Goal: Check status: Check status

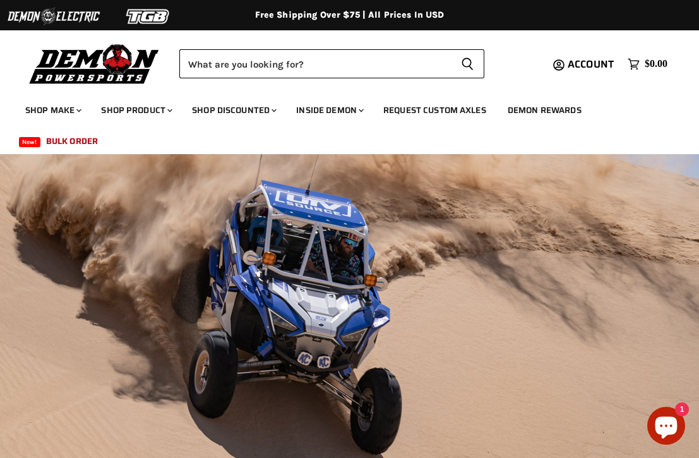
click at [602, 54] on div "Account Cart icon View cart $0.00" at bounding box center [587, 64] width 174 height 20
click at [601, 56] on div "Account Cart icon View cart $0.00" at bounding box center [587, 64] width 174 height 20
click at [600, 60] on span "Account" at bounding box center [591, 64] width 46 height 16
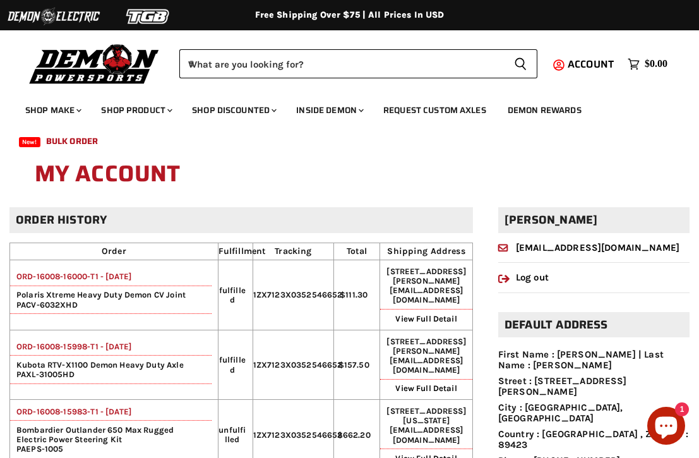
scroll to position [20, 0]
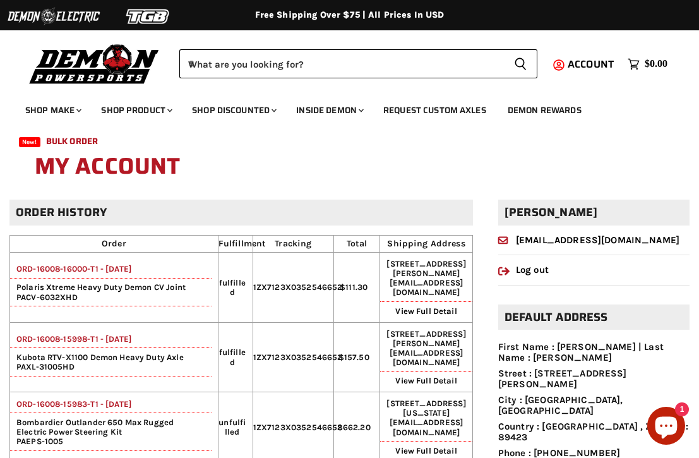
click at [78, 344] on link "ORD-16008-15998-T1 - [DATE]" at bounding box center [70, 338] width 121 height 9
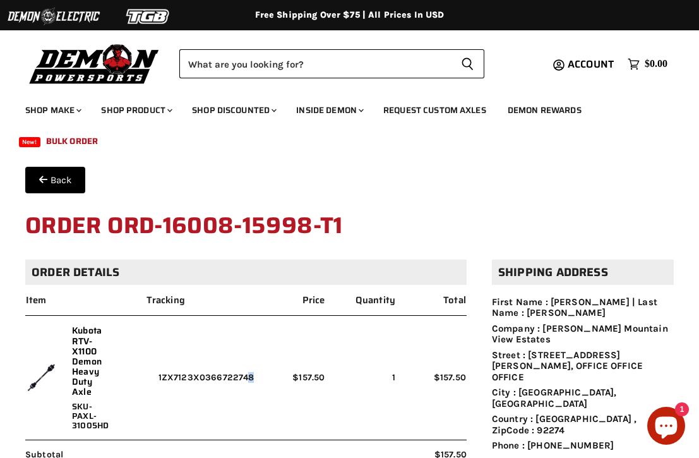
drag, startPoint x: 260, startPoint y: 376, endPoint x: 162, endPoint y: 376, distance: 97.9
click at [162, 376] on tr "Kubota RTV-X1100 Demon Heavy Duty Axle SKU-PAXL-31005HD 1ZX7123X0366722748 $157…" at bounding box center [245, 378] width 441 height 124
copy tr "1ZX7123X0366722748"
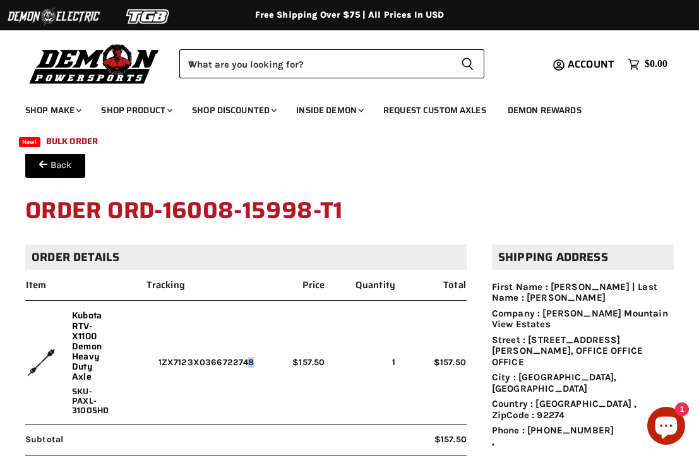
scroll to position [21, 0]
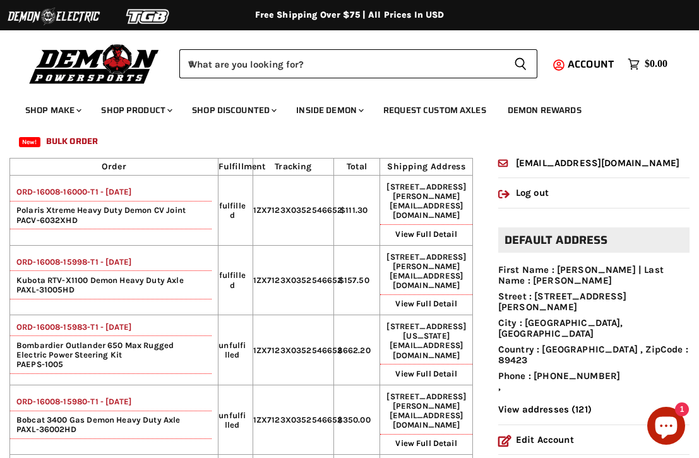
scroll to position [102, 0]
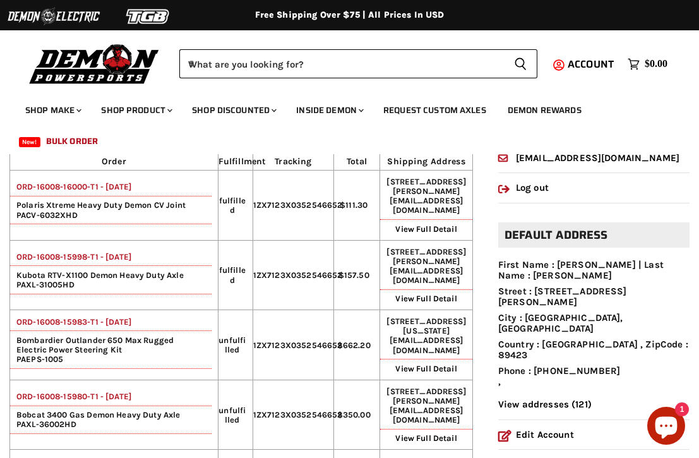
click at [131, 326] on link "ORD-16008-15983-T1 - 07 Oct, 2025" at bounding box center [70, 321] width 121 height 9
click at [80, 191] on link "ORD-16008-16000-T1 - 08 Oct, 2025" at bounding box center [70, 186] width 121 height 9
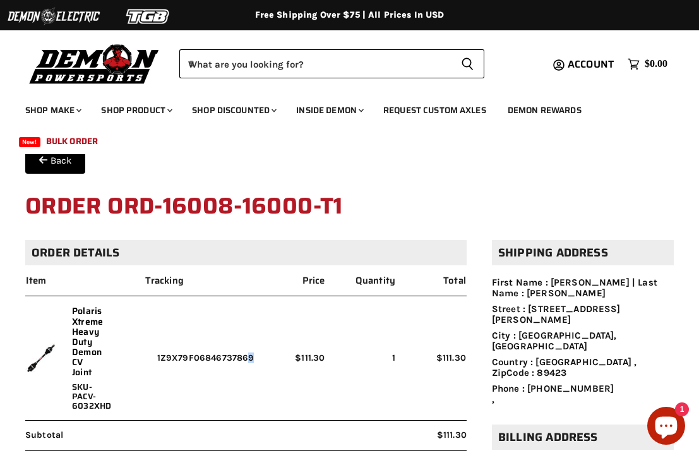
drag, startPoint x: 262, startPoint y: 357, endPoint x: 152, endPoint y: 357, distance: 109.9
click at [152, 357] on tr "Polaris Xtreme Heavy Duty Demon CV Joint SKU-PACV-6032XHD 1Z9X79F06846737869 $1…" at bounding box center [245, 358] width 441 height 124
copy tr "1Z9X79F06846737869"
click at [265, 152] on ul "Shop Make Chevron down icon Polaris Parts Chevron down icon Polaris RZR Parts P…" at bounding box center [340, 123] width 649 height 62
click at [74, 160] on button "Back" at bounding box center [55, 160] width 60 height 27
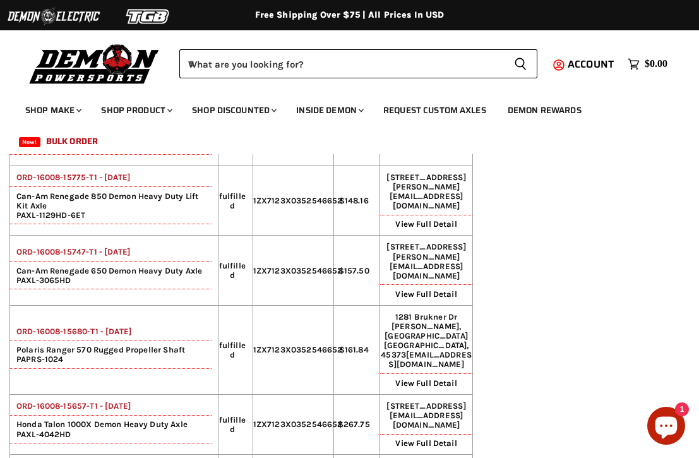
scroll to position [686, 0]
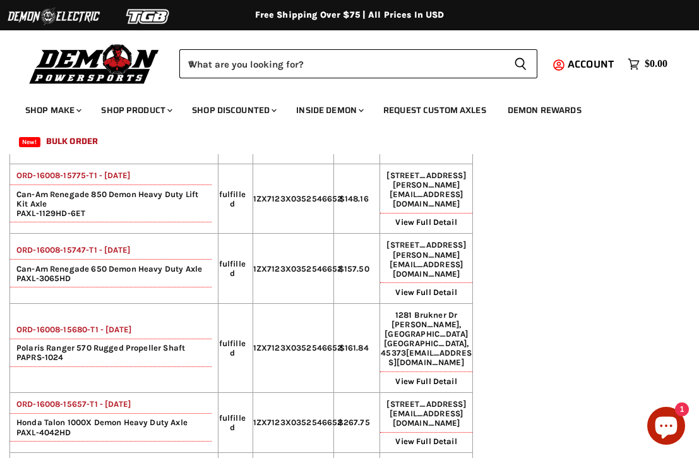
click at [124, 180] on link "ORD-16008-15775-T1 - 24 Sep, 2025" at bounding box center [70, 175] width 120 height 9
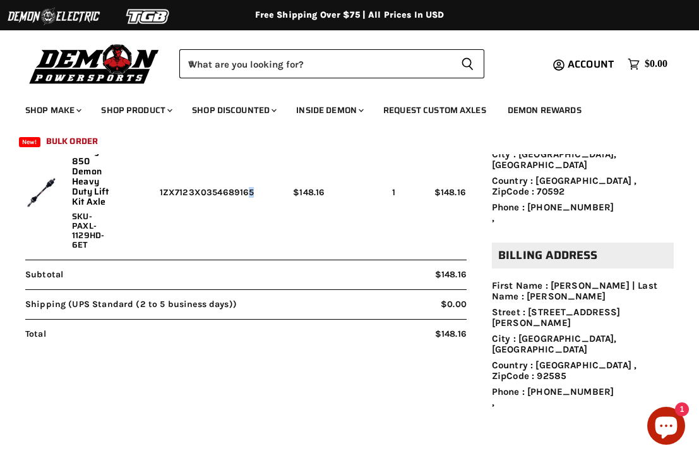
drag, startPoint x: 261, startPoint y: 191, endPoint x: 159, endPoint y: 193, distance: 102.3
click at [159, 193] on tr "Can-Am Renegade 850 Demon Heavy Duty Lift Kit Axle SKU-PAXL-1129HD-6ET 1ZX7123X…" at bounding box center [245, 193] width 441 height 134
copy tr "1ZX7123X0354689165"
